Goal: Transaction & Acquisition: Book appointment/travel/reservation

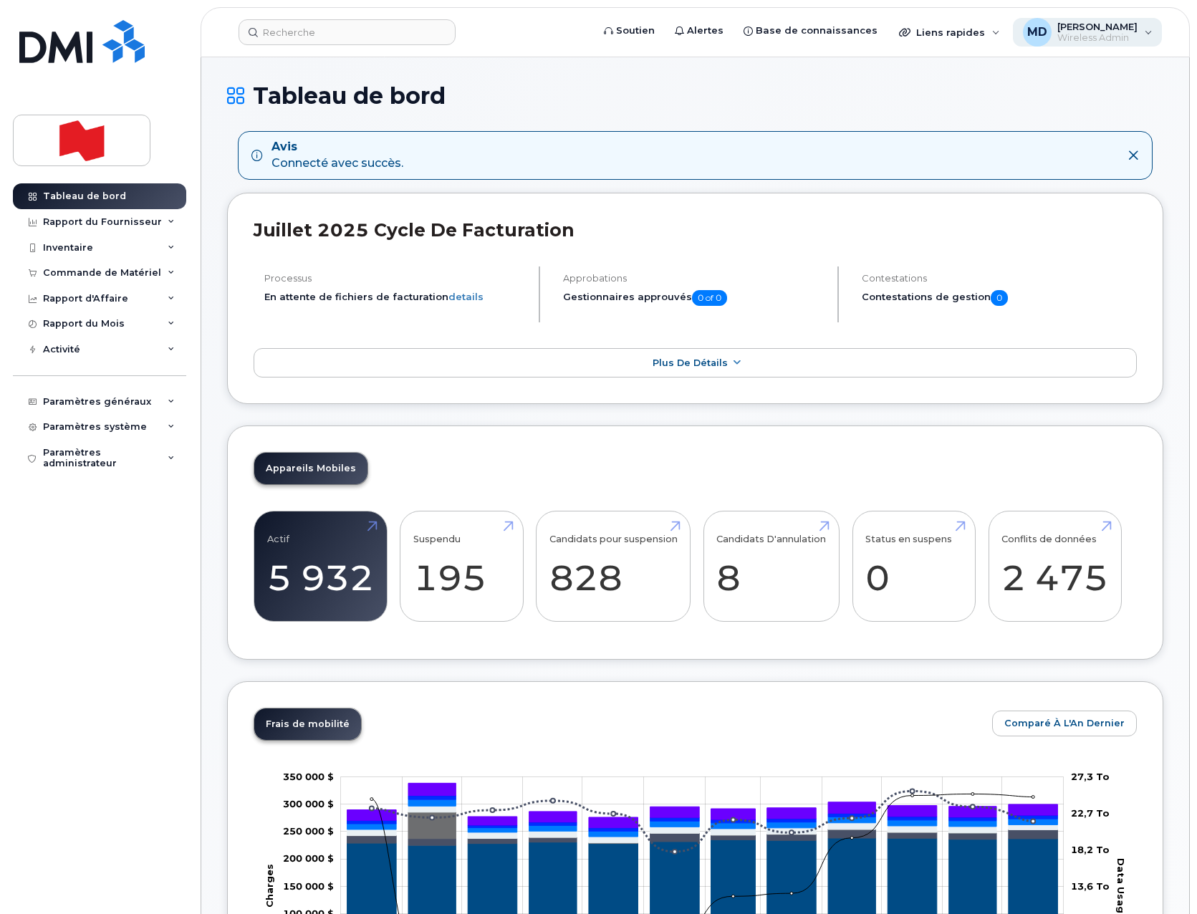
click at [1148, 37] on div "MD Mouloud Dahmani Wireless Admin" at bounding box center [1088, 32] width 150 height 29
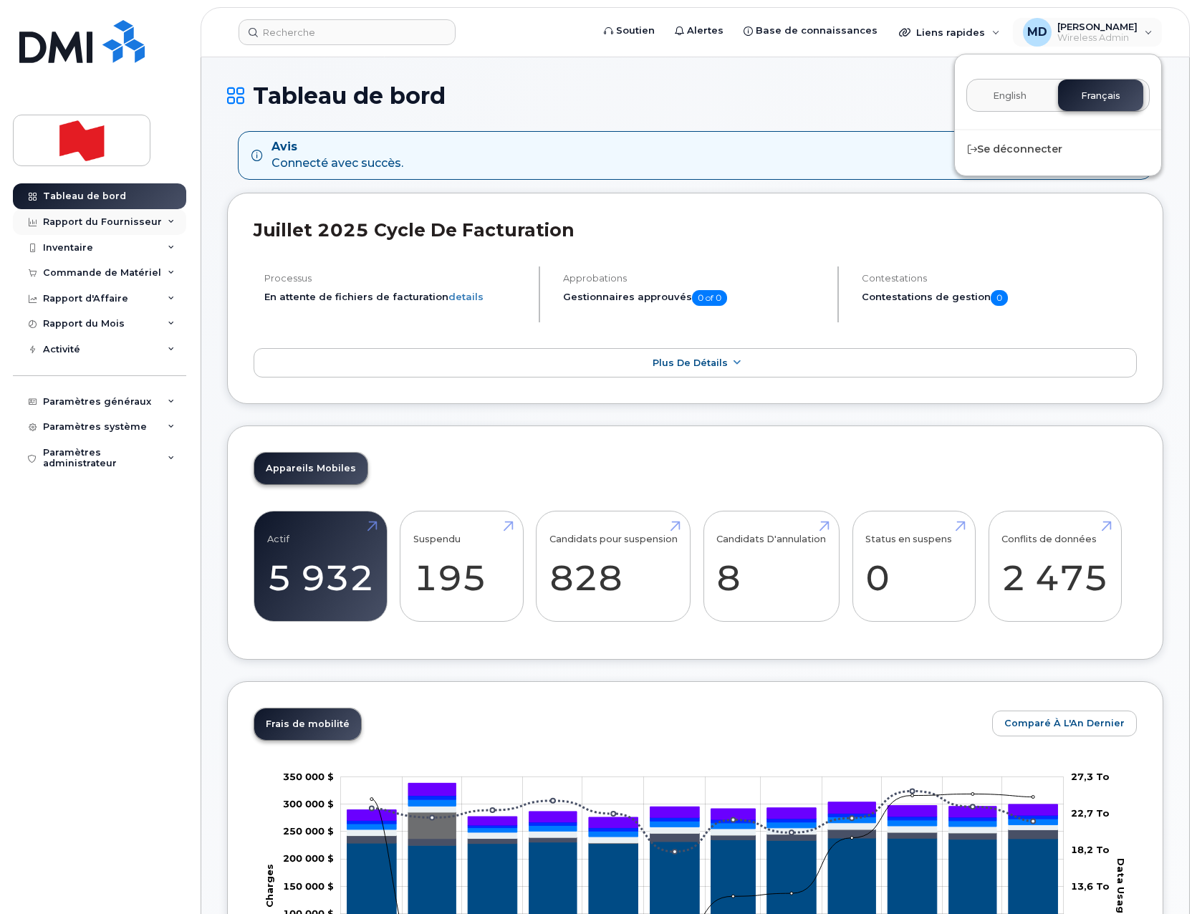
click at [164, 226] on div "Rapport du Fournisseur" at bounding box center [99, 222] width 173 height 26
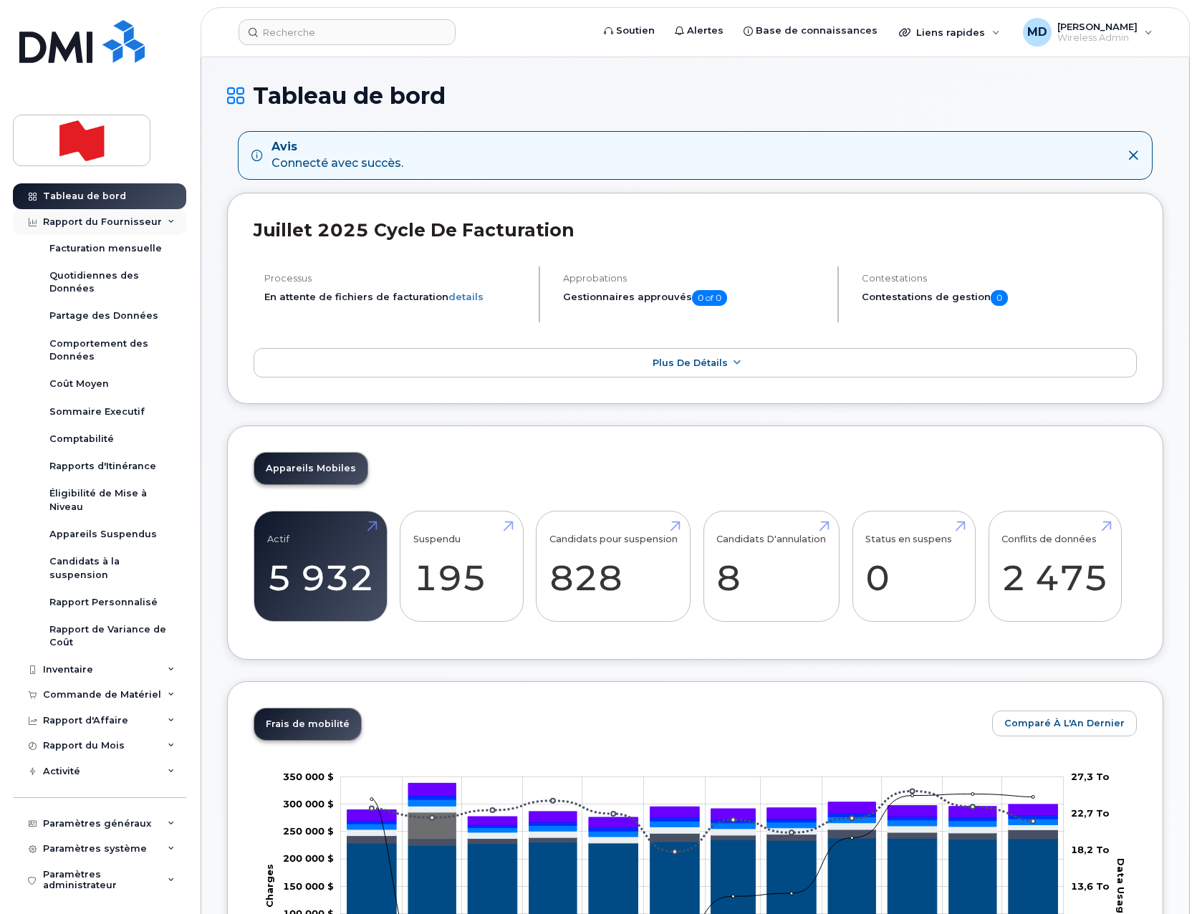
click at [164, 226] on div "Rapport du Fournisseur" at bounding box center [99, 222] width 173 height 26
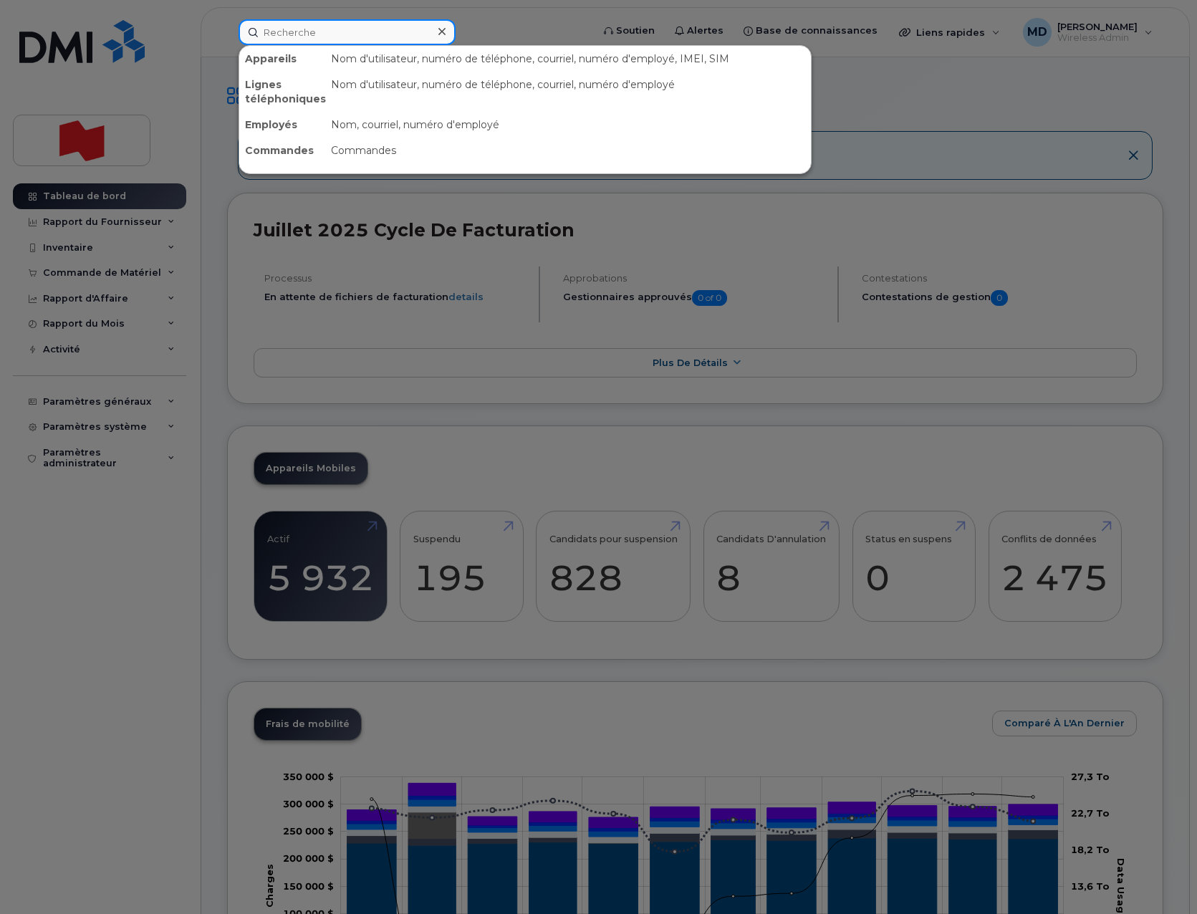
click at [299, 35] on input at bounding box center [347, 32] width 217 height 26
paste input "Andreea Ivanescu"
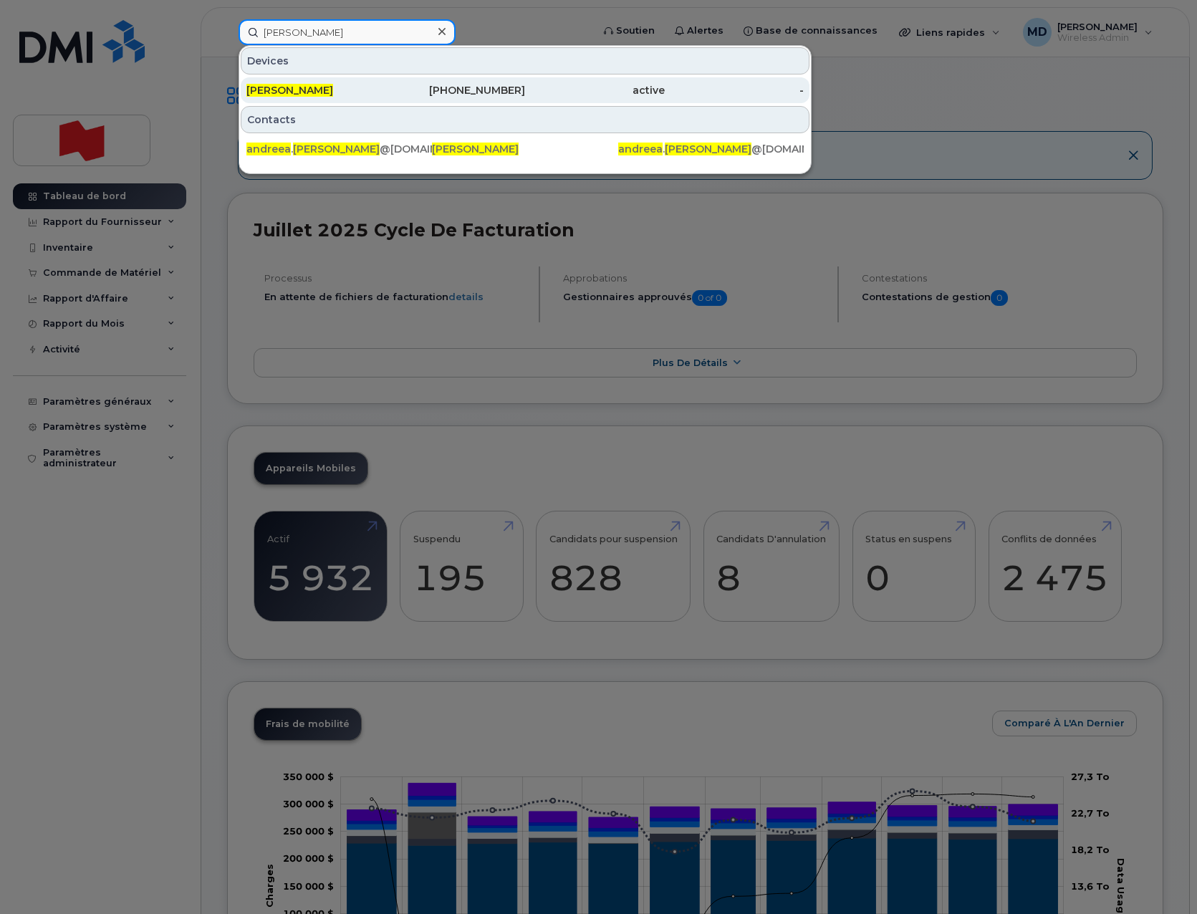
type input "Andreea Ivanescu"
click at [310, 91] on span "Andreea Ivanescu" at bounding box center [289, 90] width 87 height 13
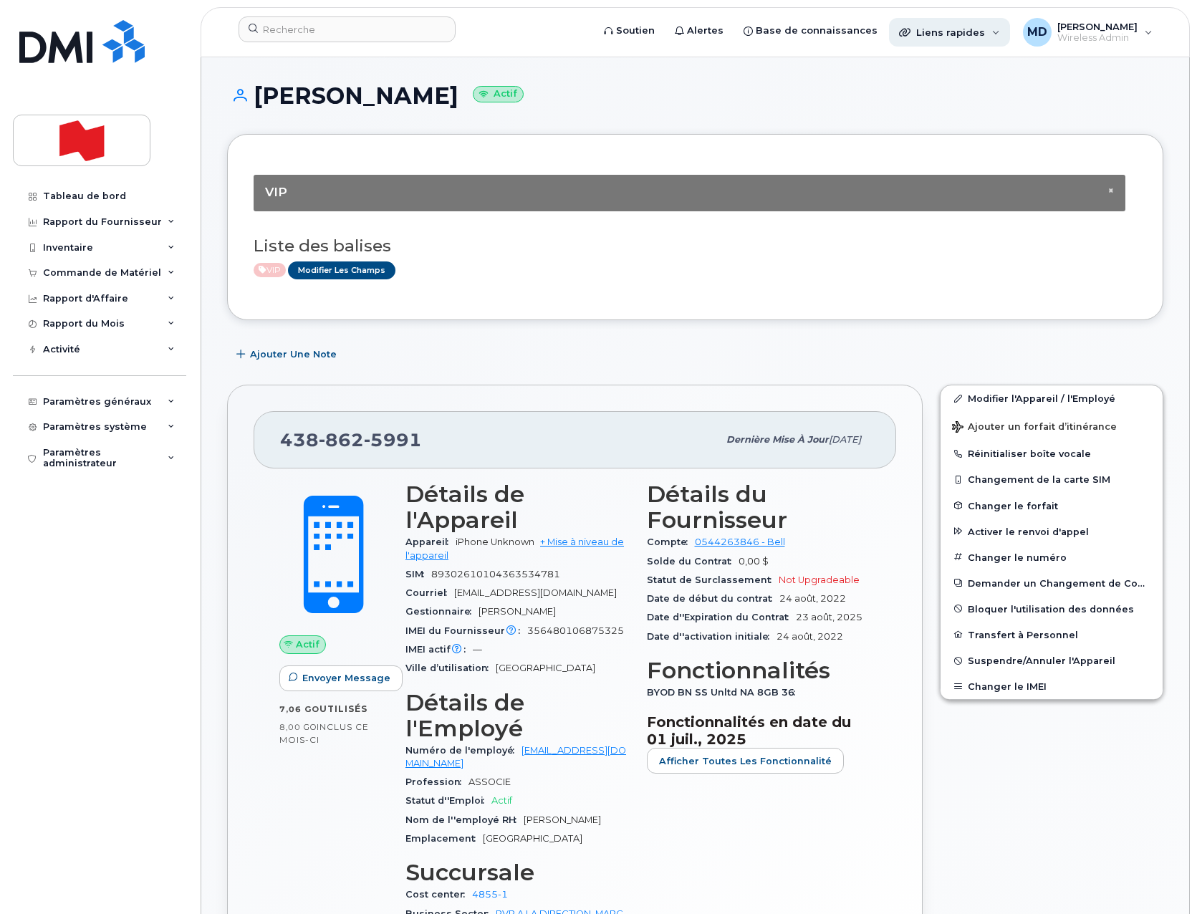
click at [984, 32] on div "Liens rapides" at bounding box center [949, 32] width 121 height 29
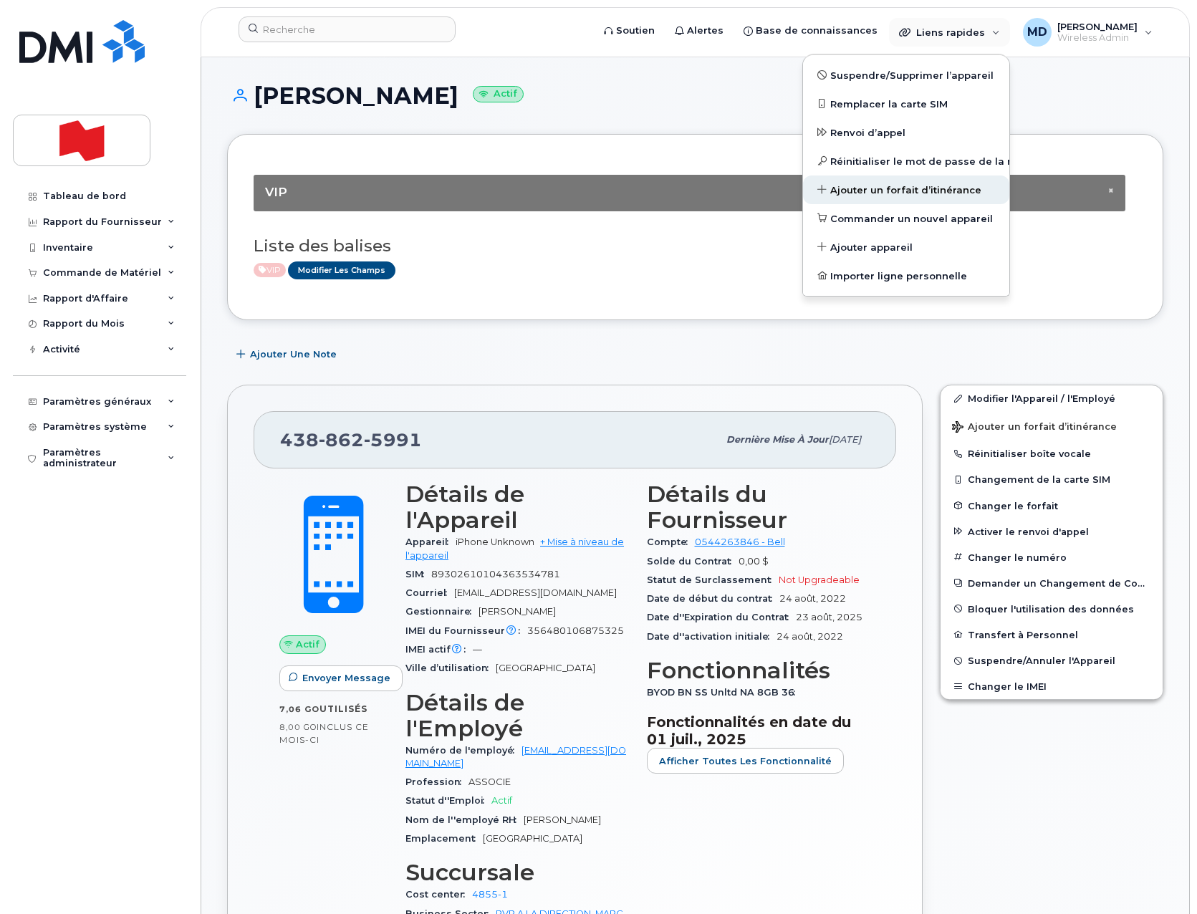
click at [872, 194] on span "Ajouter un forfait d’itinérance" at bounding box center [905, 190] width 151 height 14
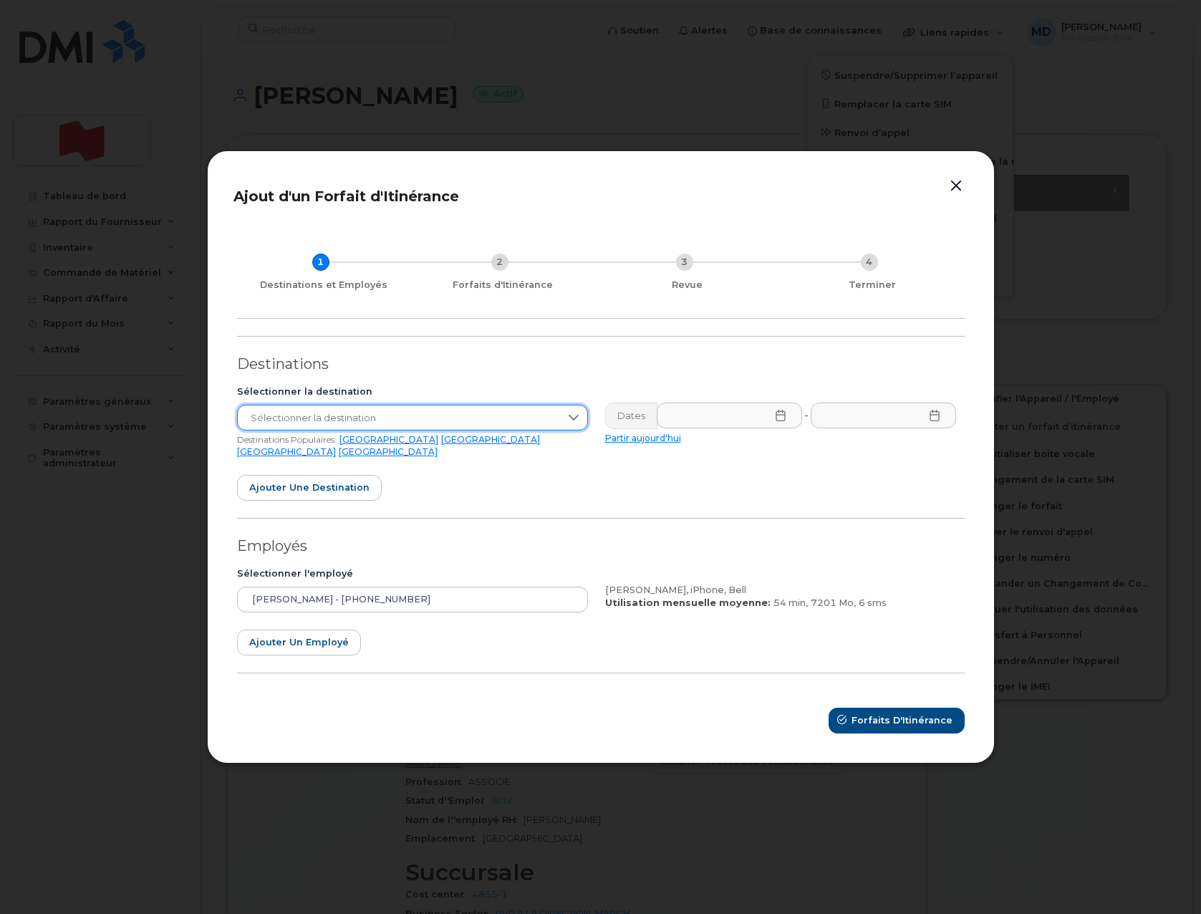
click at [294, 424] on span "Sélectionner la destination" at bounding box center [399, 418] width 322 height 26
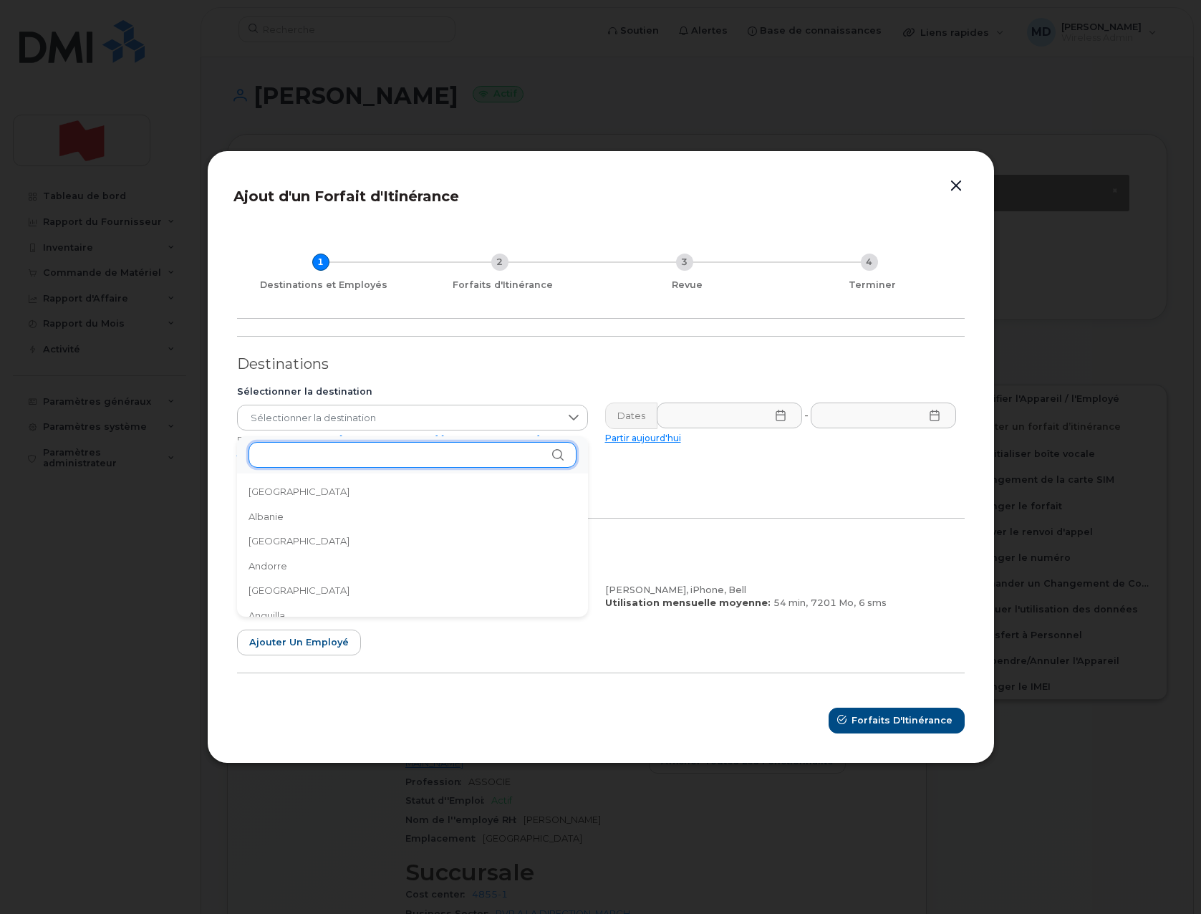
click at [298, 464] on input "text" at bounding box center [413, 455] width 328 height 26
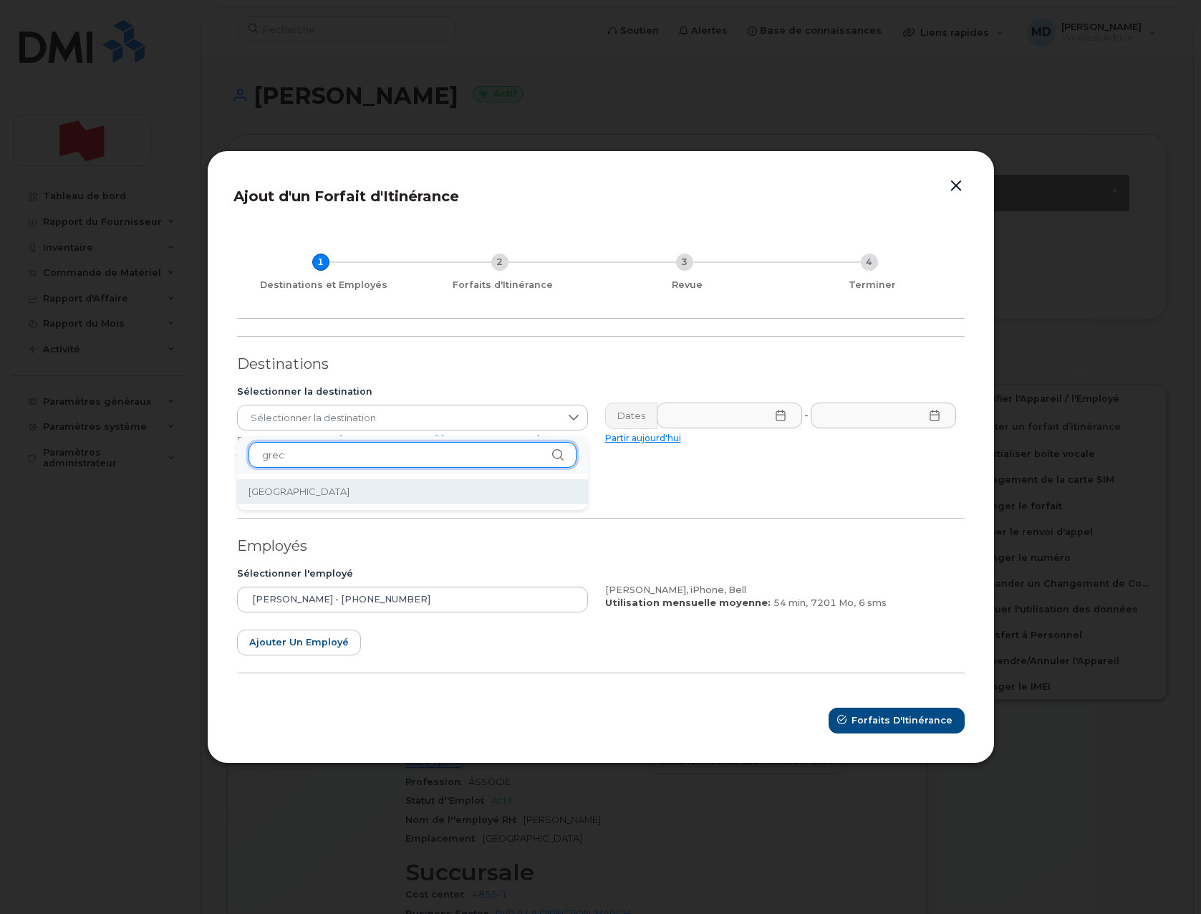
type input "grec"
click at [279, 487] on li "Grèce" at bounding box center [412, 491] width 351 height 25
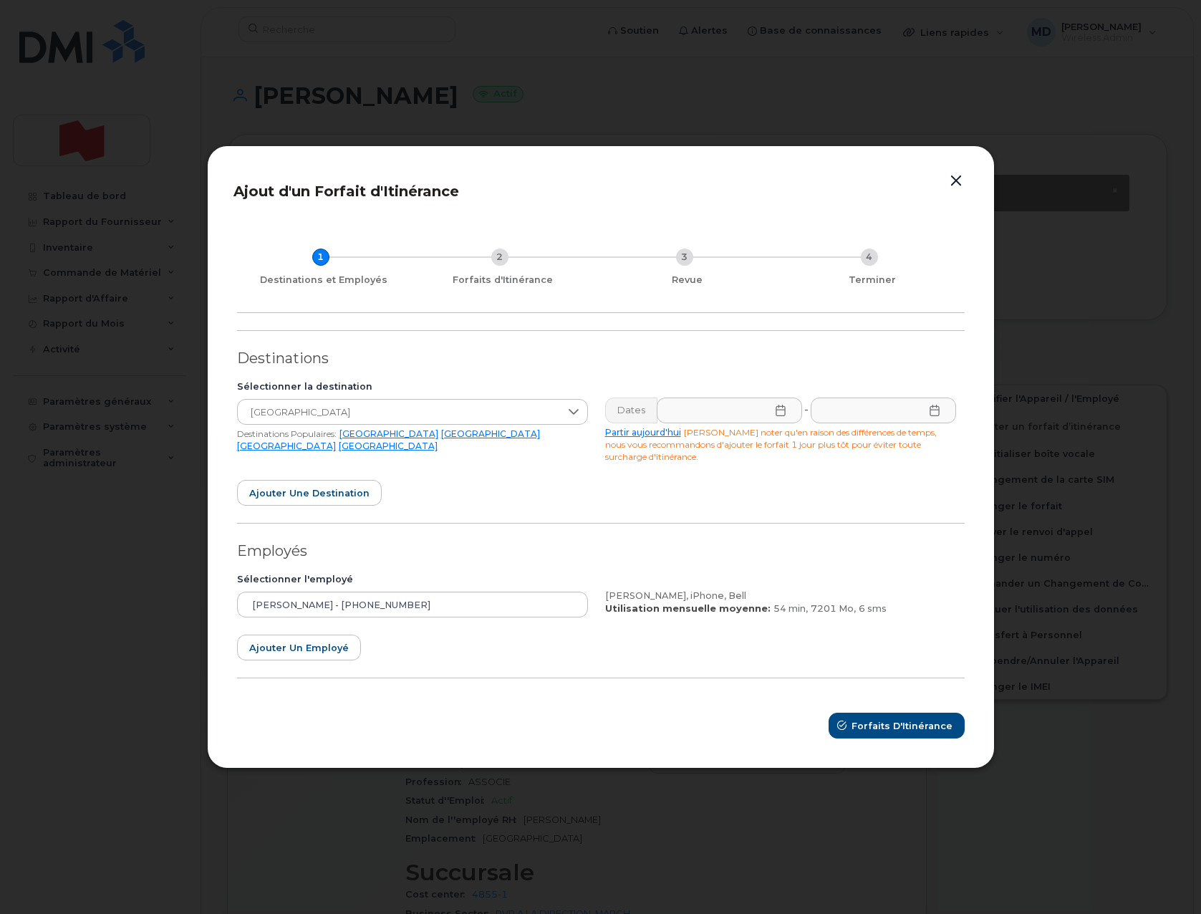
click at [778, 413] on icon at bounding box center [780, 410] width 11 height 11
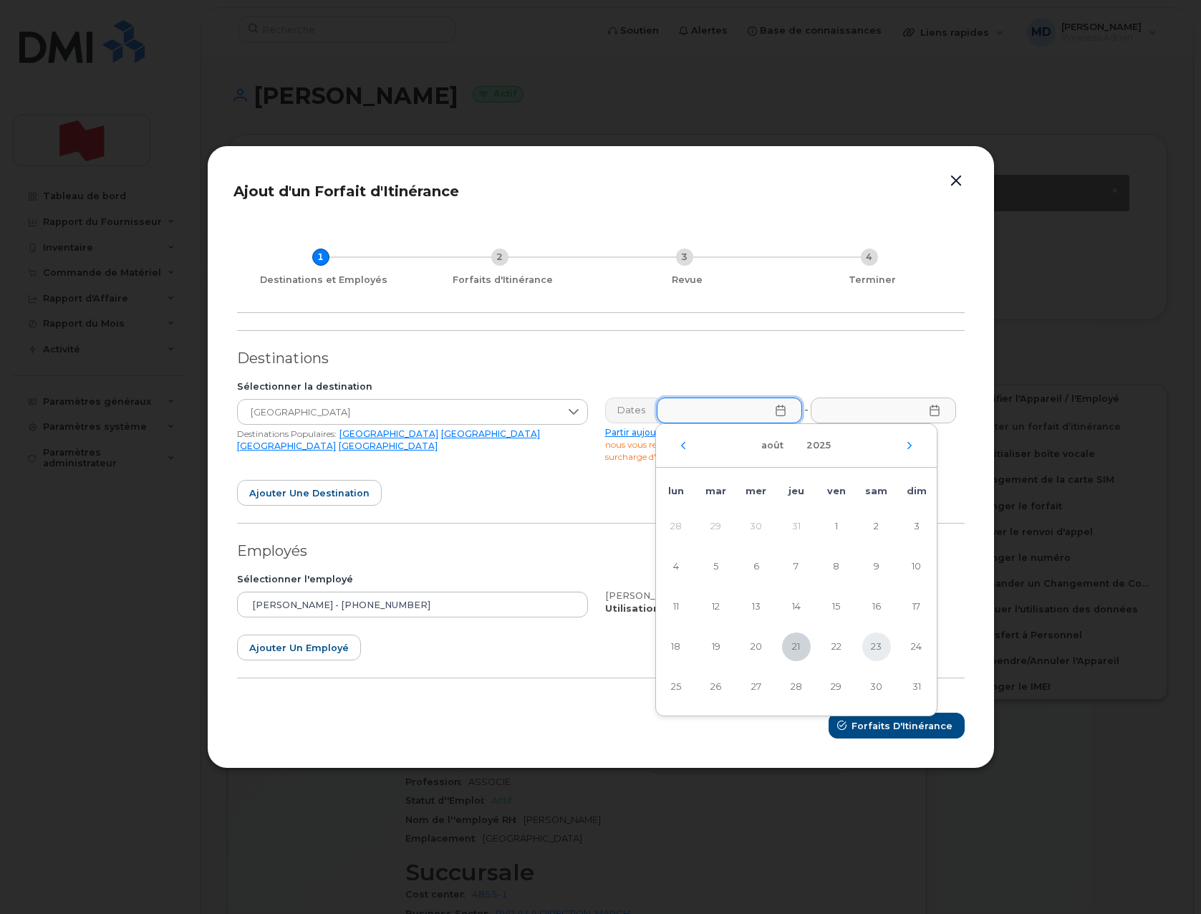
click at [879, 648] on span "23" at bounding box center [876, 647] width 29 height 29
type input "23/08/2025"
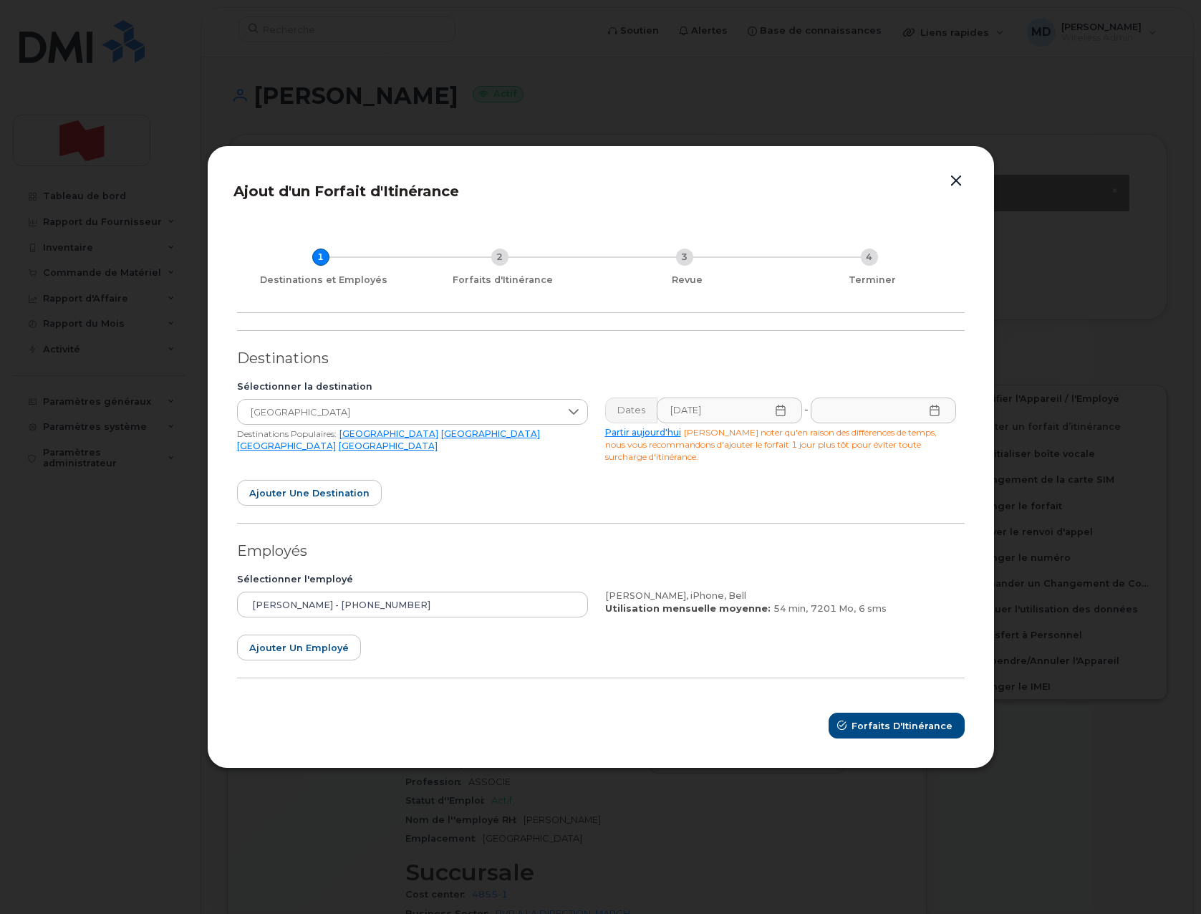
click at [936, 413] on icon at bounding box center [934, 410] width 11 height 11
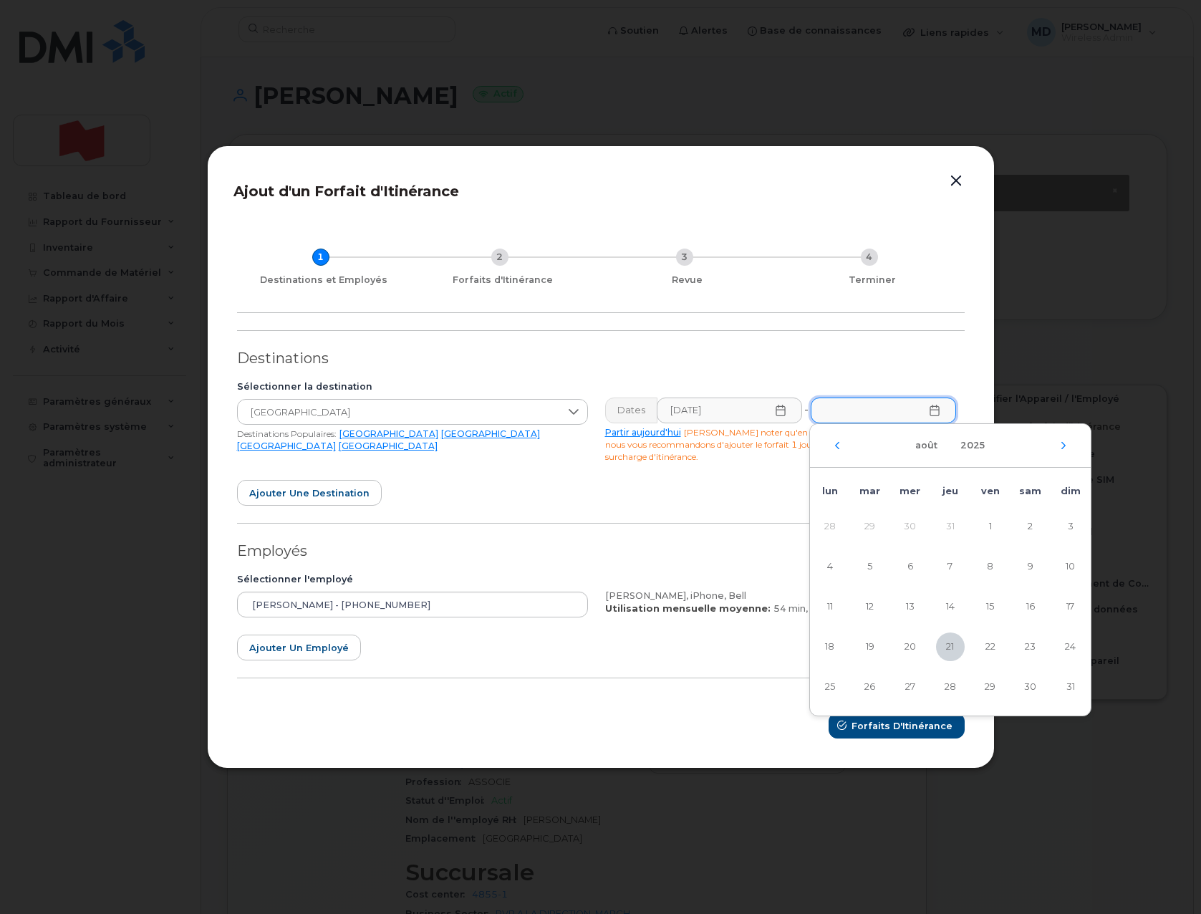
click at [1062, 450] on div "août 2025" at bounding box center [950, 446] width 281 height 44
click at [1065, 446] on icon "Mois suivant" at bounding box center [1064, 445] width 4 height 7
click at [952, 527] on span "4" at bounding box center [950, 526] width 29 height 29
type input "04/09/2025"
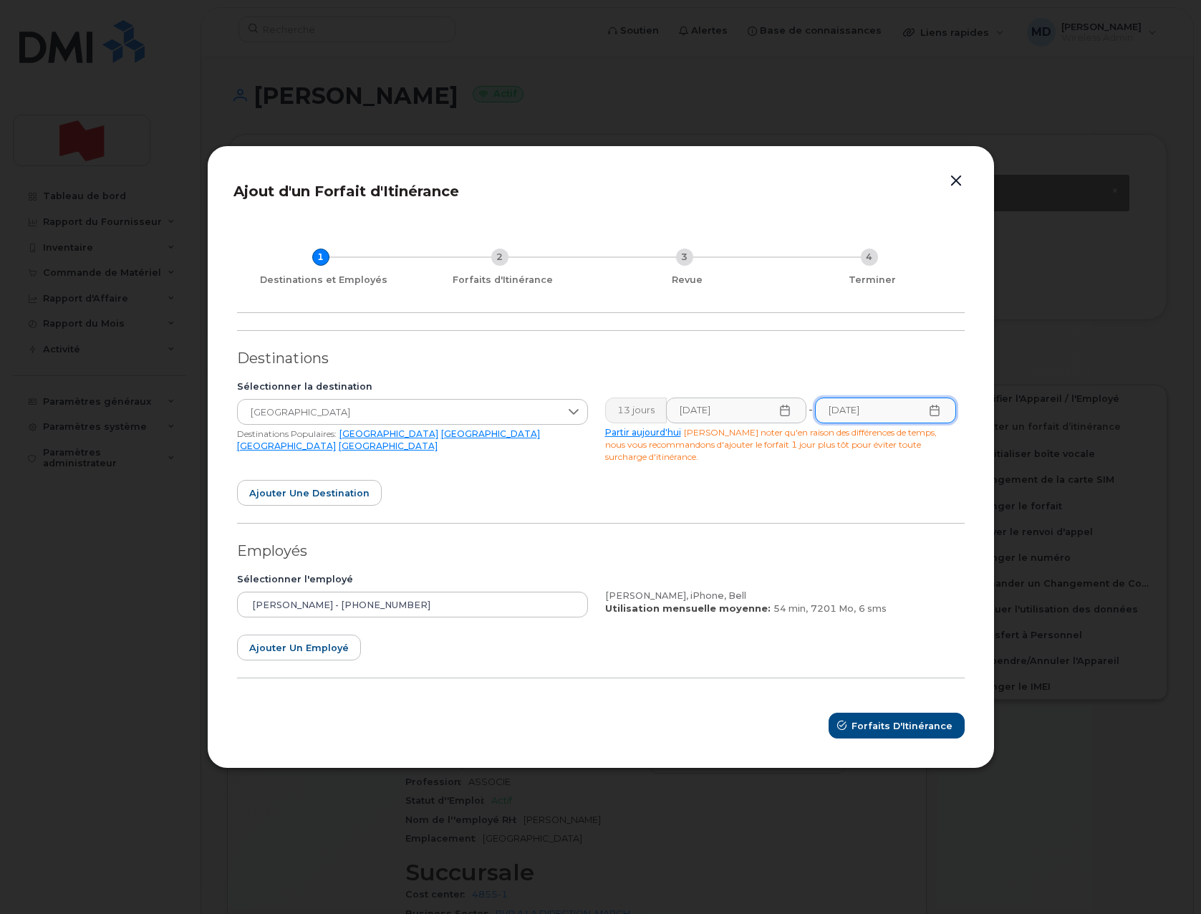
click at [726, 480] on form "Destinations Sélectionner la destination Grèce Destinations Populaires: USA Mex…" at bounding box center [601, 534] width 728 height 408
click at [887, 724] on span "Forfaits d'Itinérance" at bounding box center [902, 726] width 101 height 14
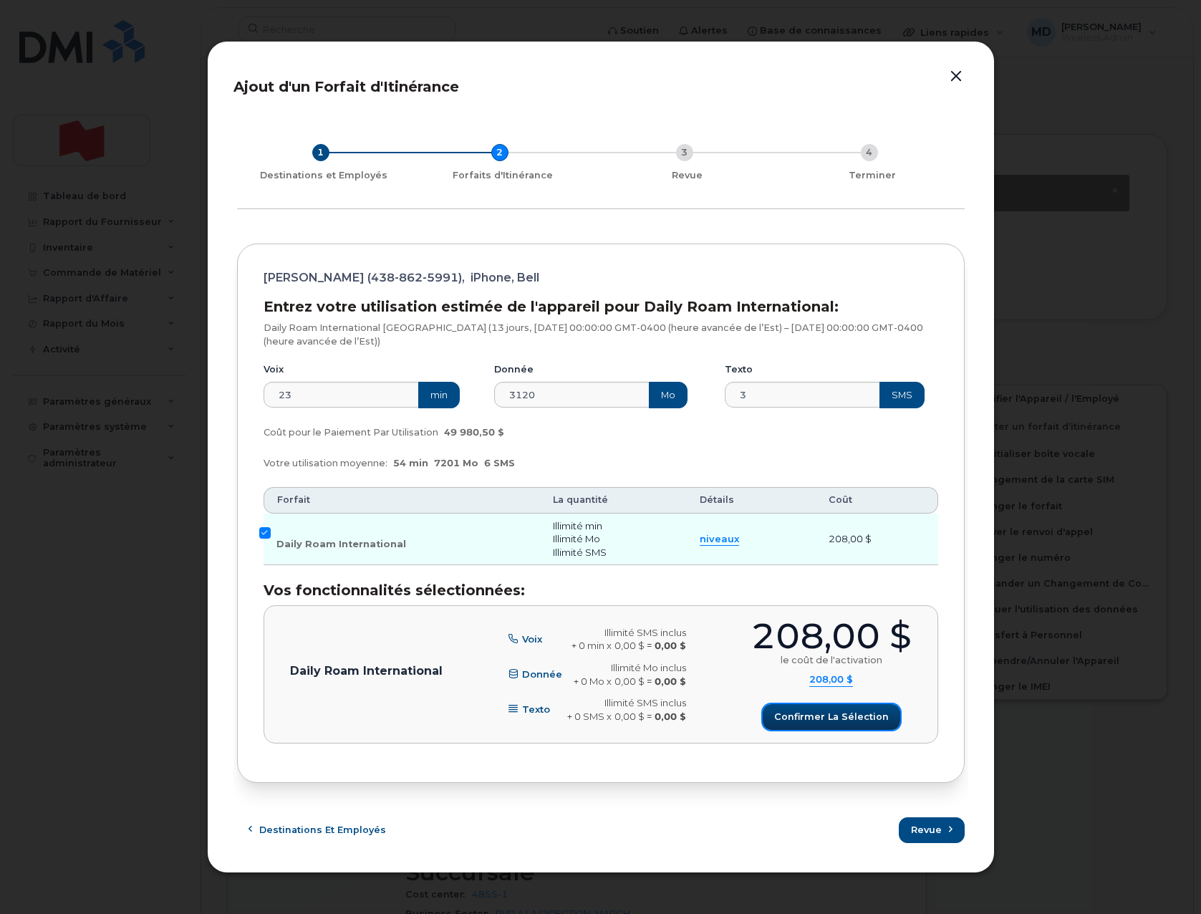
click at [799, 722] on span "Confirmer la sélection" at bounding box center [831, 717] width 115 height 14
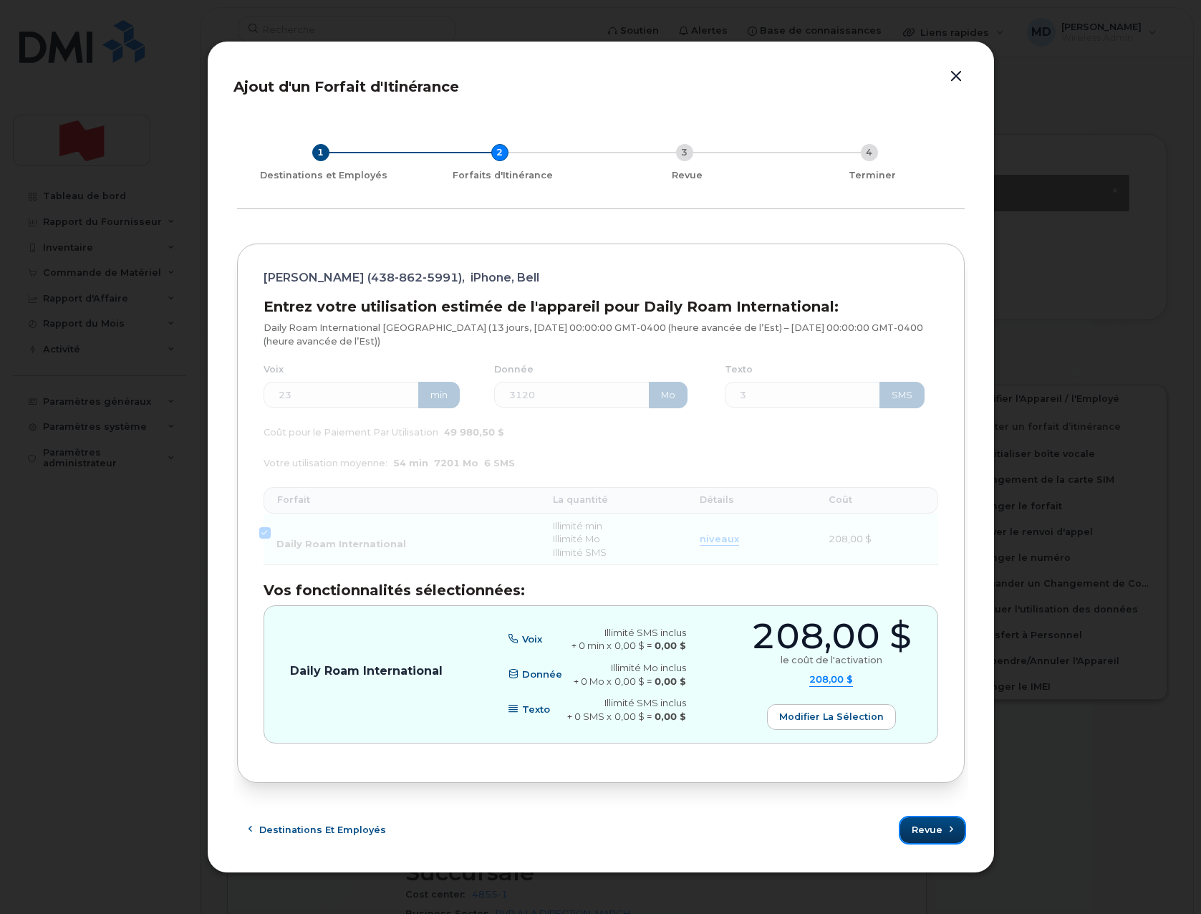
click at [928, 832] on span "Revue" at bounding box center [927, 830] width 31 height 14
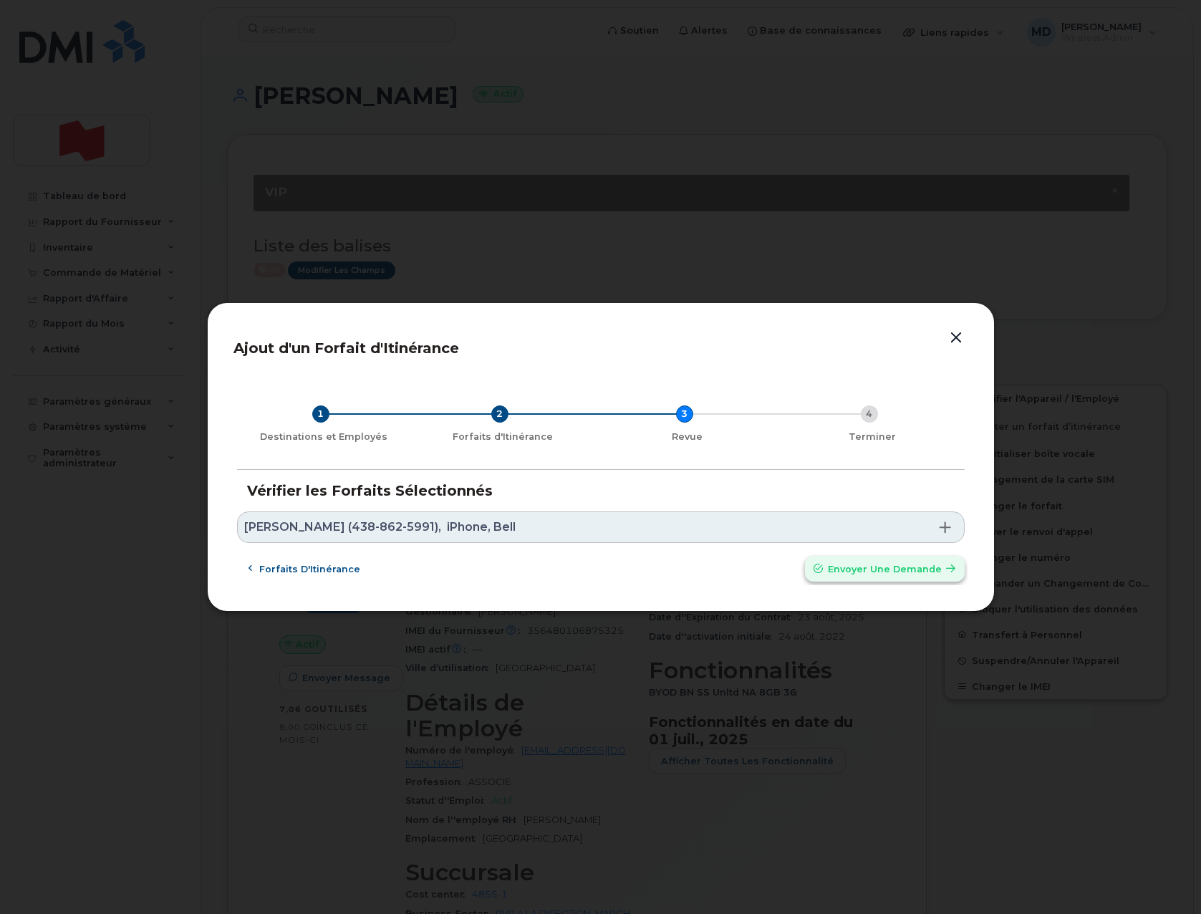
click at [847, 571] on span "Envoyer une Demande" at bounding box center [885, 569] width 114 height 14
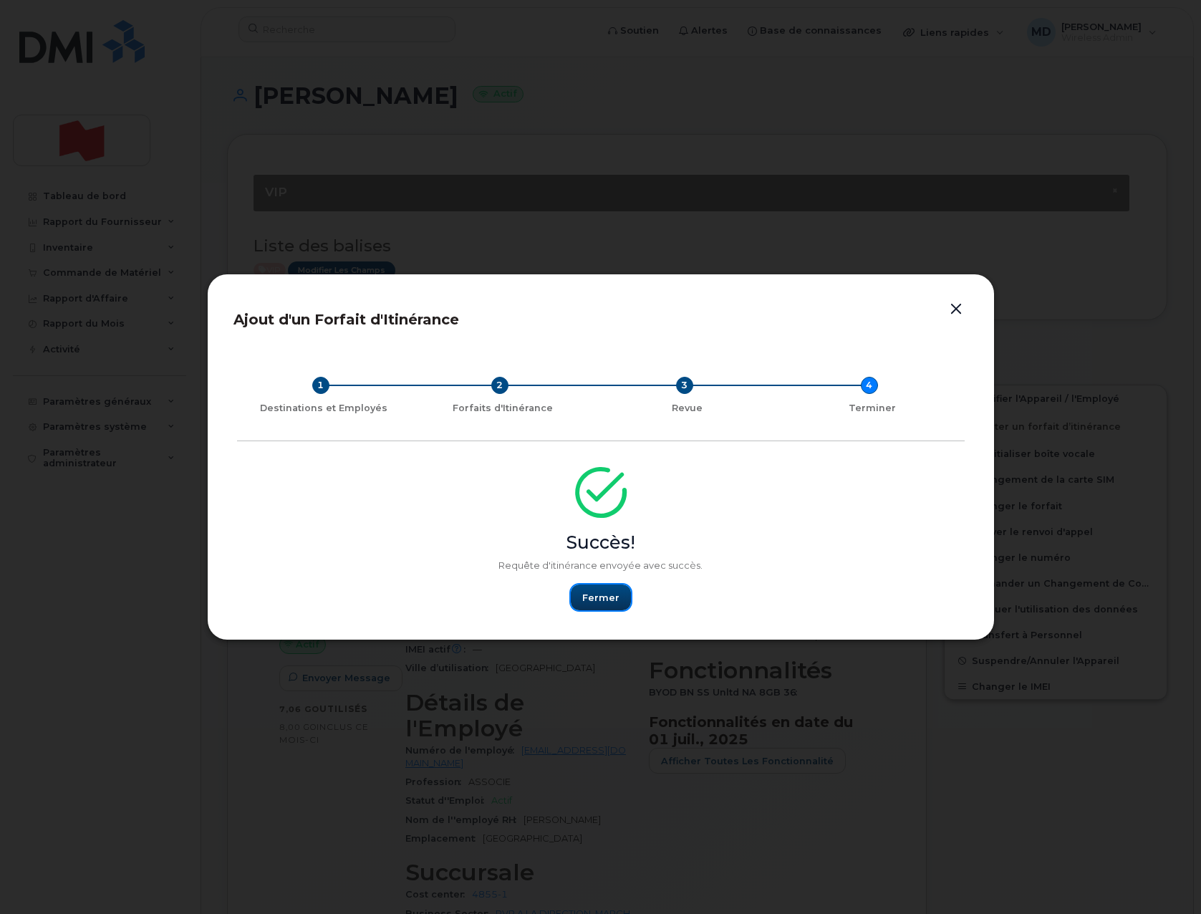
click at [603, 600] on span "Fermer" at bounding box center [600, 598] width 37 height 14
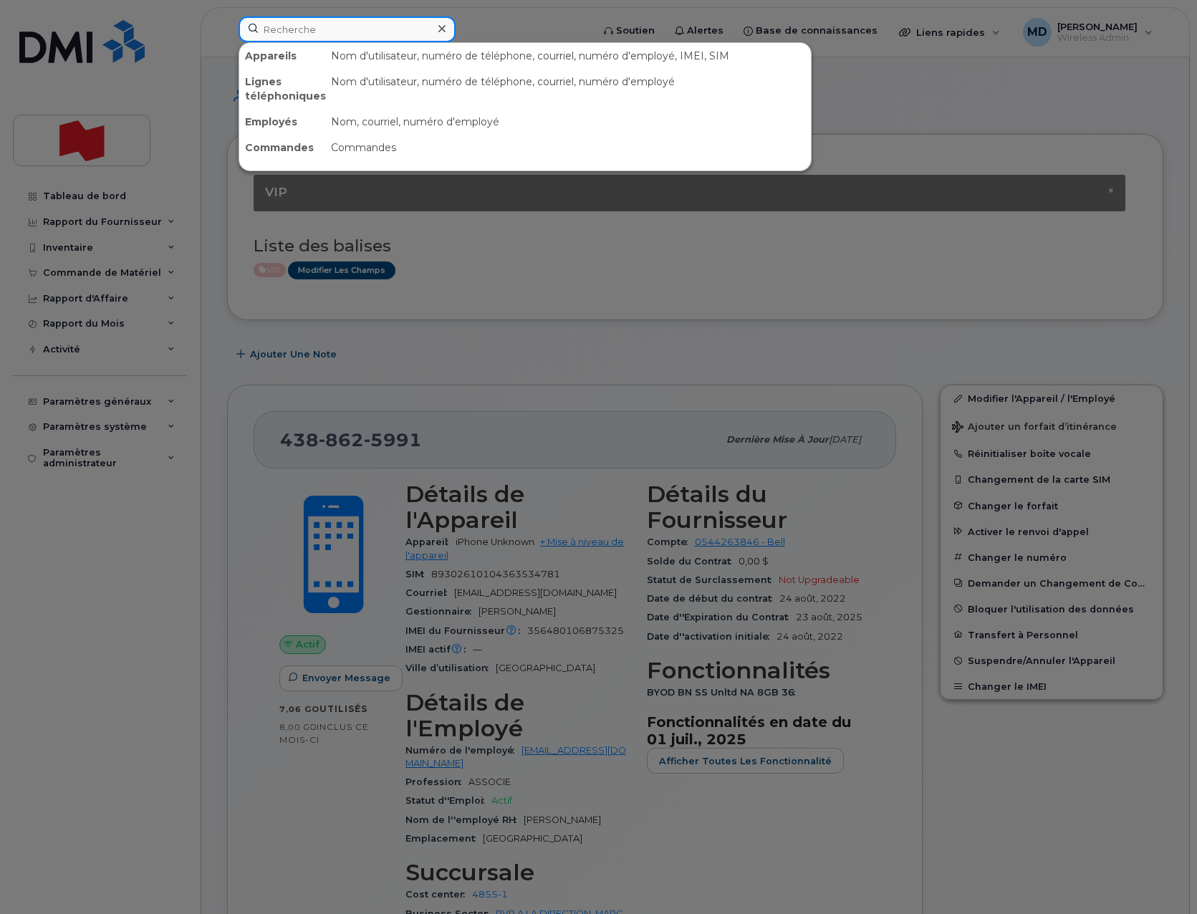
click at [311, 33] on input at bounding box center [347, 29] width 217 height 26
paste input "Sumaroo"
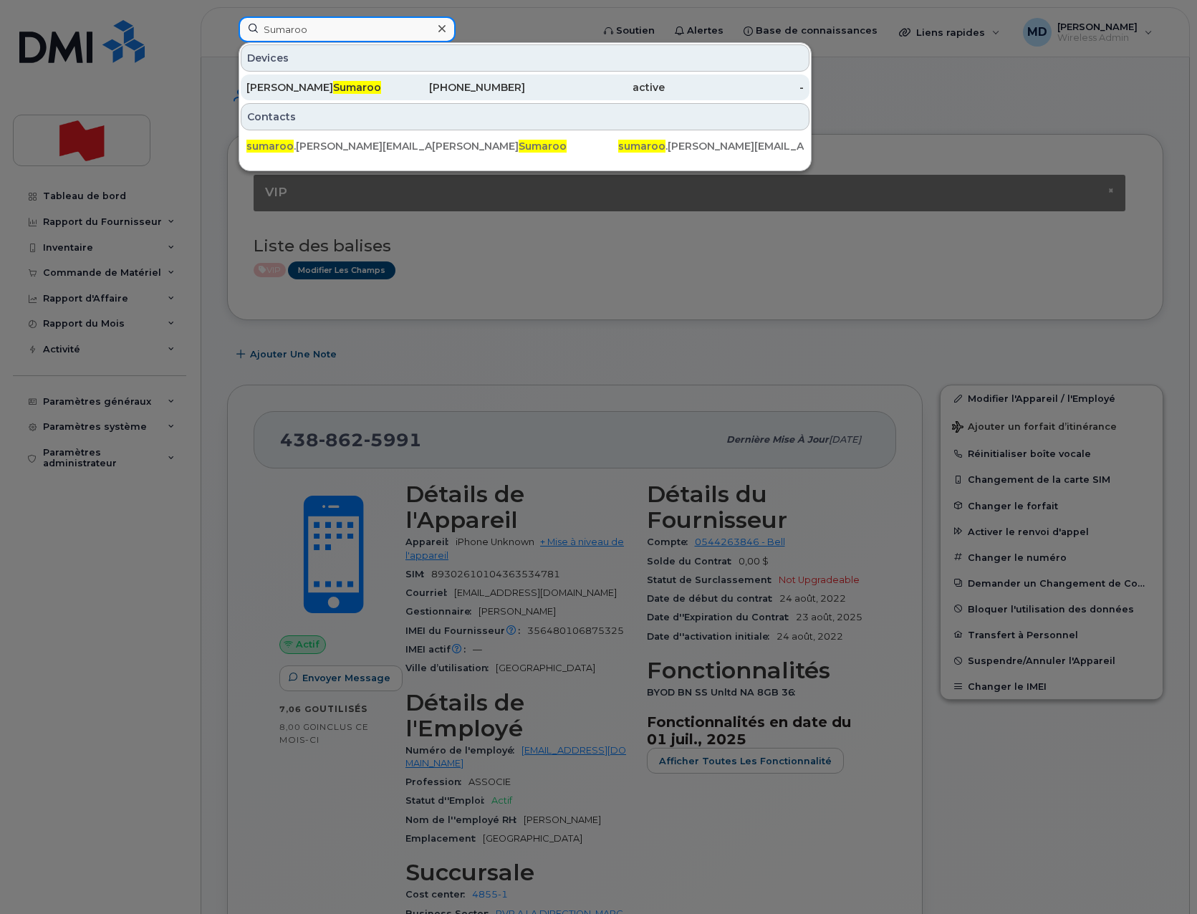
type input "Sumaroo"
click at [299, 90] on div "Shailendra Sumaroo" at bounding box center [316, 87] width 140 height 14
